Goal: Task Accomplishment & Management: Manage account settings

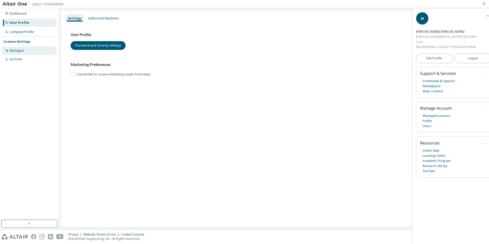
click at [24, 51] on div "Managed" at bounding box center [29, 51] width 55 height 8
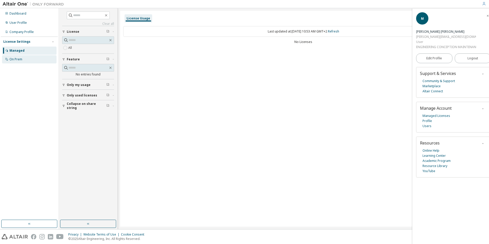
click at [20, 58] on div "On Prem" at bounding box center [15, 59] width 13 height 4
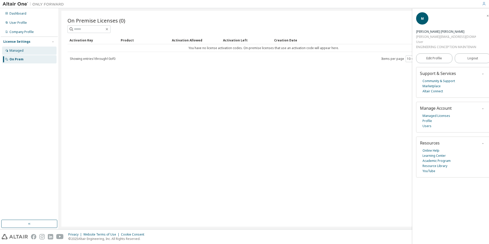
click at [20, 51] on div "Managed" at bounding box center [16, 51] width 14 height 4
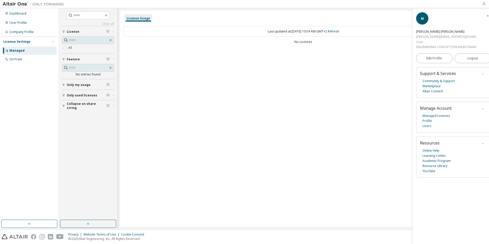
click at [72, 86] on span "Only my usage" at bounding box center [79, 85] width 24 height 4
click at [77, 108] on span "Only used licenses" at bounding box center [82, 110] width 30 height 4
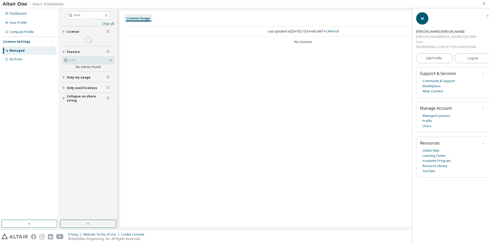
click at [69, 136] on div "Clear all Collapse on share string Only used licenses Yes No Only my usage Yes …" at bounding box center [88, 114] width 57 height 210
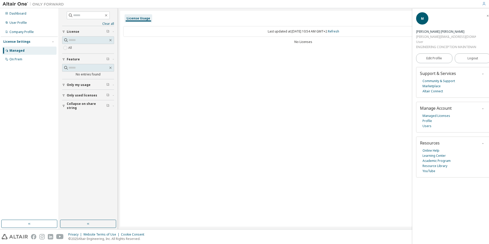
click at [75, 107] on span "Collapse on share string" at bounding box center [87, 106] width 40 height 8
click at [73, 107] on span "Collapse on share string" at bounding box center [87, 106] width 40 height 8
click at [74, 95] on span "Only used licenses" at bounding box center [82, 95] width 30 height 4
click at [75, 86] on span "Only my usage" at bounding box center [79, 85] width 24 height 4
